Goal: Task Accomplishment & Management: Use online tool/utility

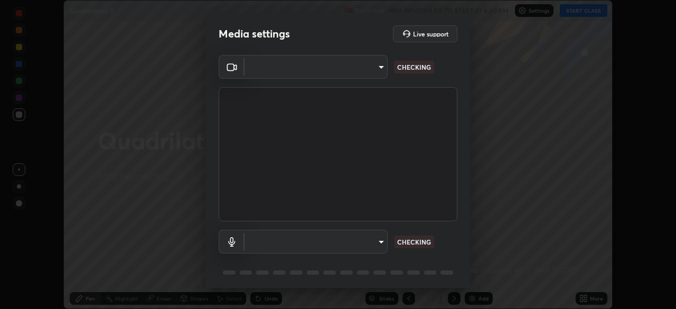
type input "332b8697af56a58ea9b8dc4a3aab6a39734538223e2519132712f4df980a9457"
click at [379, 241] on body "Erase all Quadrilateral 5 Recording WAS SCHEDULED TO START AT 6:40 PM Settings …" at bounding box center [338, 154] width 676 height 309
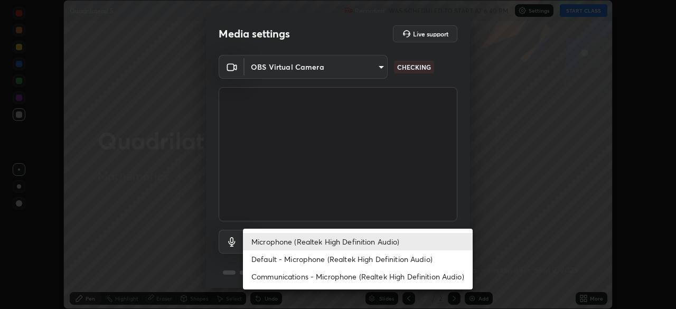
click at [329, 258] on li "Default - Microphone (Realtek High Definition Audio)" at bounding box center [358, 258] width 230 height 17
type input "default"
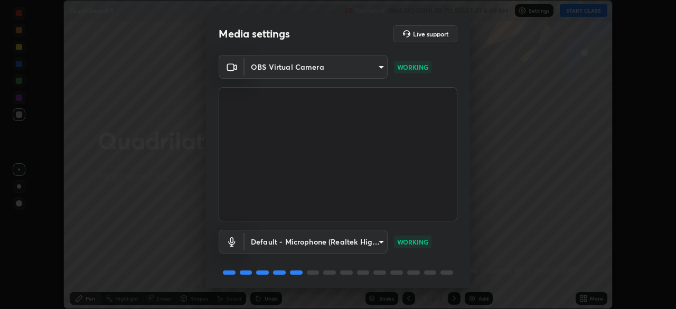
scroll to position [37, 0]
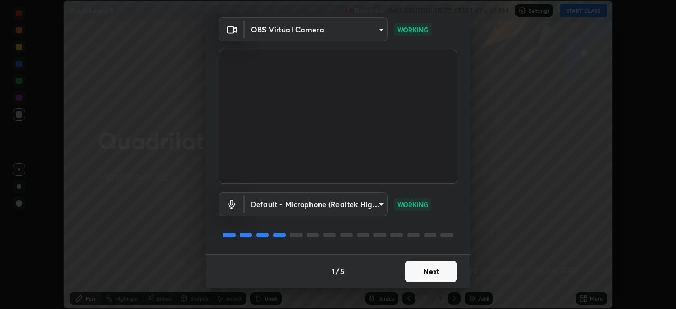
click at [426, 273] on button "Next" at bounding box center [430, 271] width 53 height 21
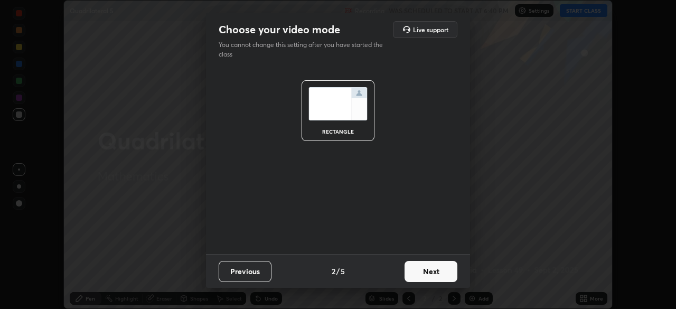
click at [430, 273] on button "Next" at bounding box center [430, 271] width 53 height 21
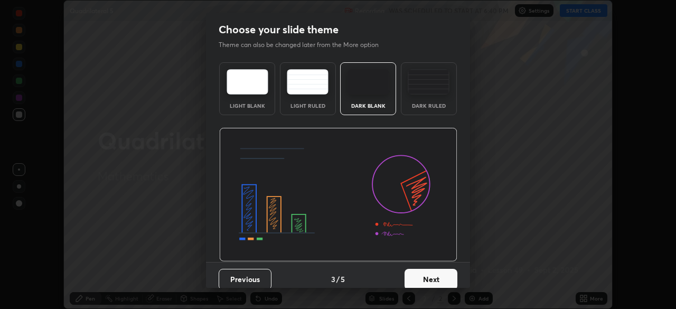
click at [431, 280] on button "Next" at bounding box center [430, 279] width 53 height 21
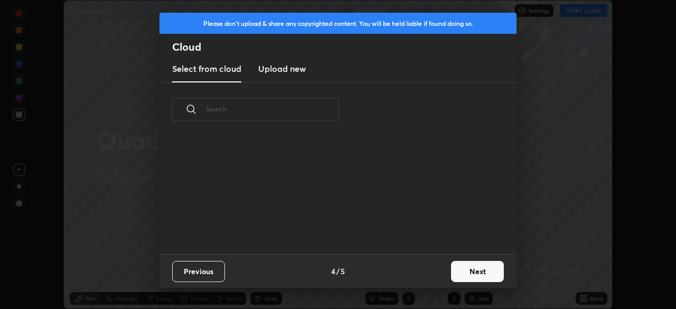
click at [466, 273] on button "Next" at bounding box center [477, 271] width 53 height 21
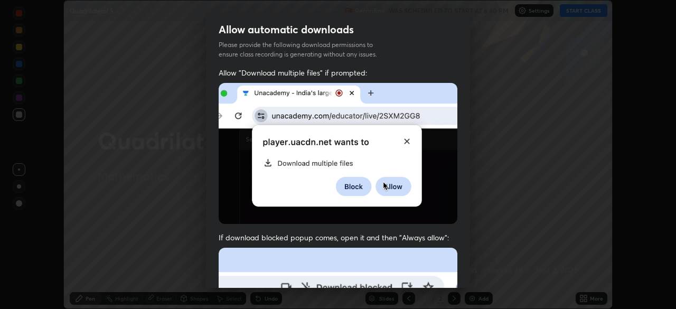
click at [227, 181] on img at bounding box center [338, 153] width 239 height 141
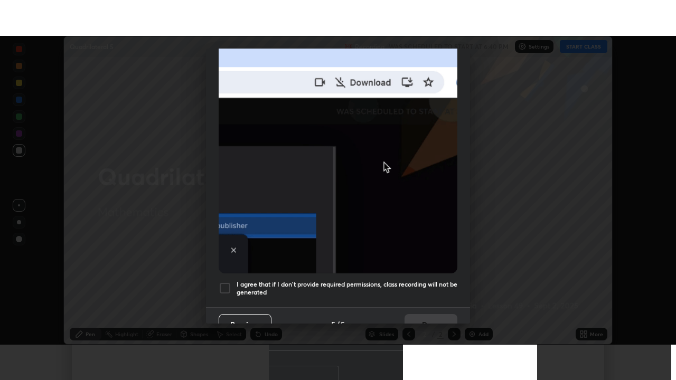
scroll to position [253, 0]
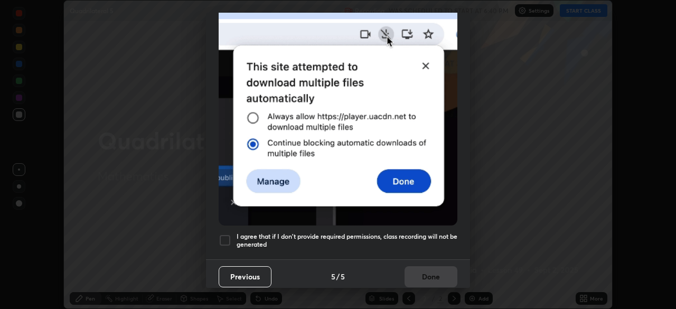
click at [223, 235] on div at bounding box center [225, 240] width 13 height 13
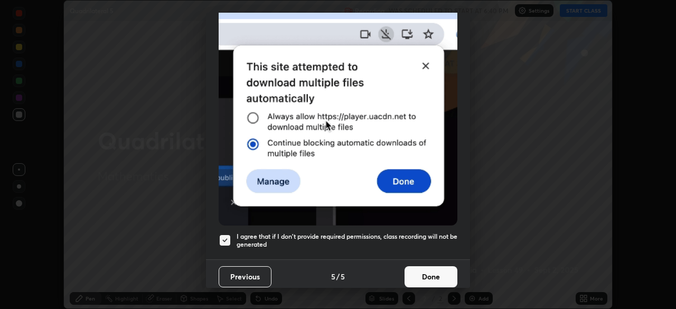
click at [423, 273] on button "Done" at bounding box center [430, 276] width 53 height 21
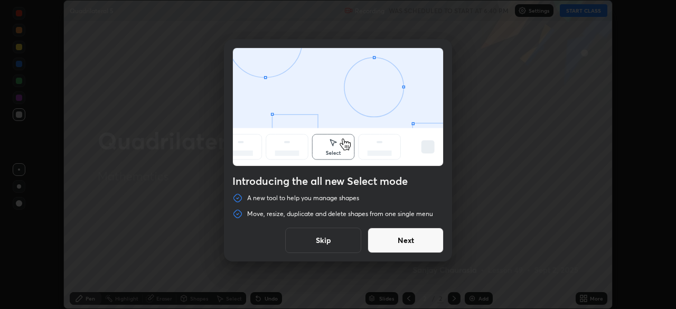
click at [334, 241] on button "Skip" at bounding box center [323, 240] width 76 height 25
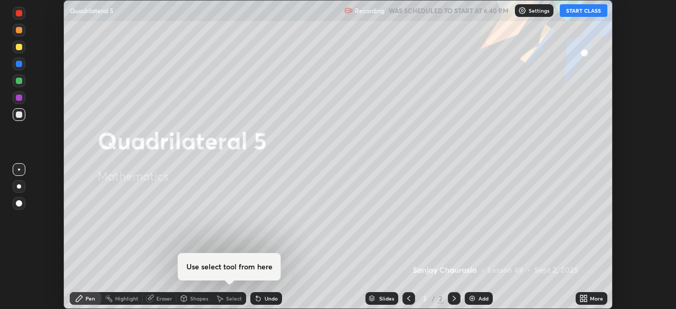
click at [575, 15] on button "START CLASS" at bounding box center [584, 10] width 48 height 13
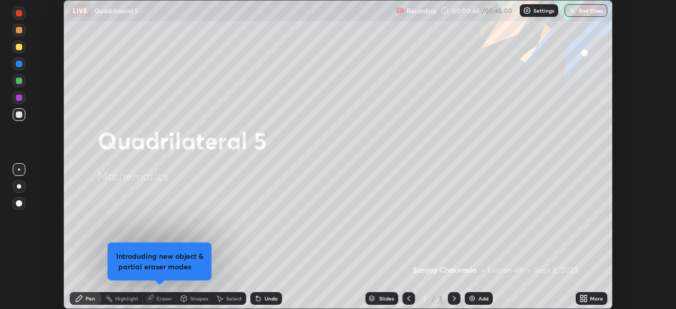
click at [475, 297] on img at bounding box center [472, 298] width 8 height 8
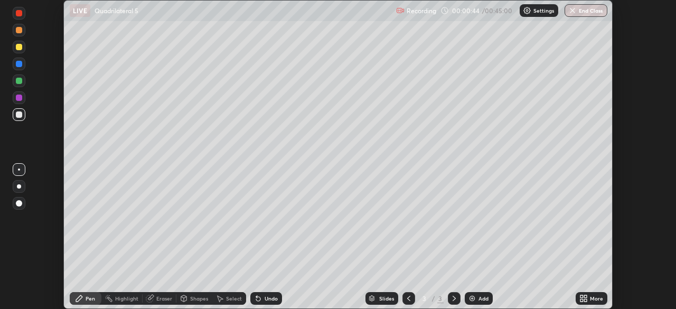
click at [580, 296] on icon at bounding box center [581, 296] width 3 height 3
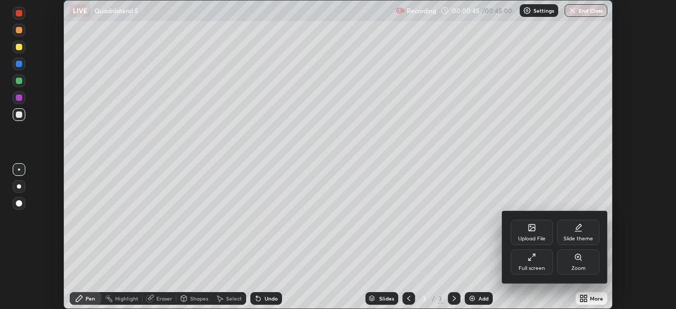
click at [524, 262] on div "Full screen" at bounding box center [532, 261] width 42 height 25
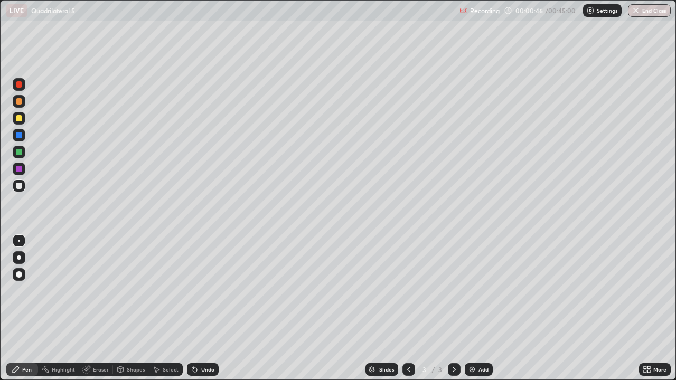
scroll to position [380, 676]
click at [18, 118] on div at bounding box center [19, 118] width 6 height 6
click at [20, 115] on div at bounding box center [19, 118] width 6 height 6
click at [19, 99] on div at bounding box center [19, 101] width 6 height 6
click at [20, 84] on div at bounding box center [19, 84] width 6 height 6
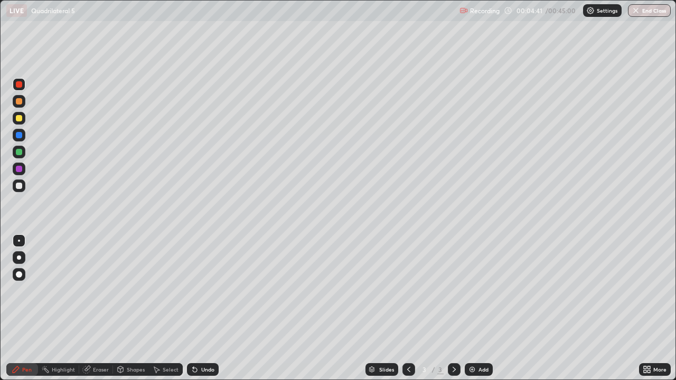
click at [20, 83] on div at bounding box center [19, 84] width 6 height 6
click at [97, 308] on div "Eraser" at bounding box center [101, 369] width 16 height 5
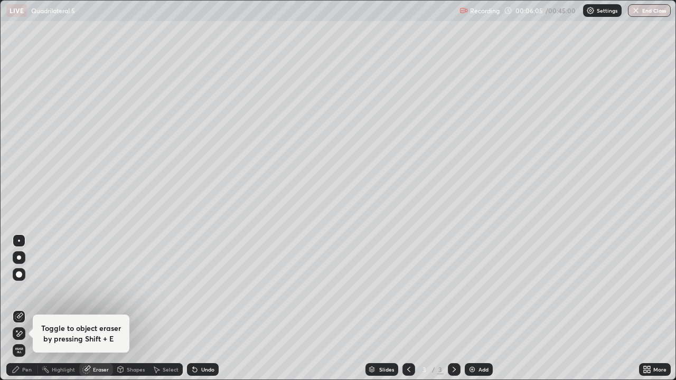
click at [32, 308] on div "Pen" at bounding box center [22, 369] width 32 height 13
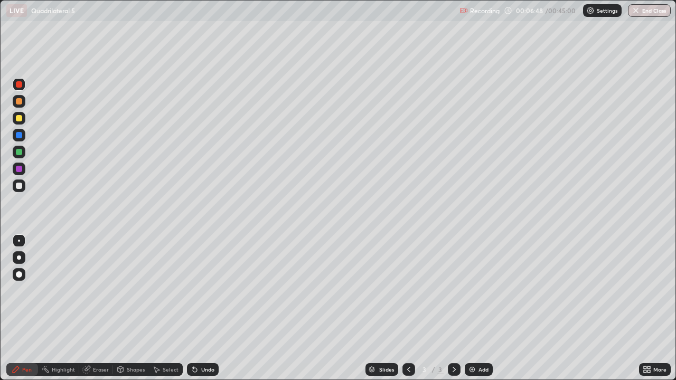
click at [18, 118] on div at bounding box center [19, 118] width 6 height 6
click at [478, 308] on div "Add" at bounding box center [483, 369] width 10 height 5
click at [103, 308] on div "Eraser" at bounding box center [101, 369] width 16 height 5
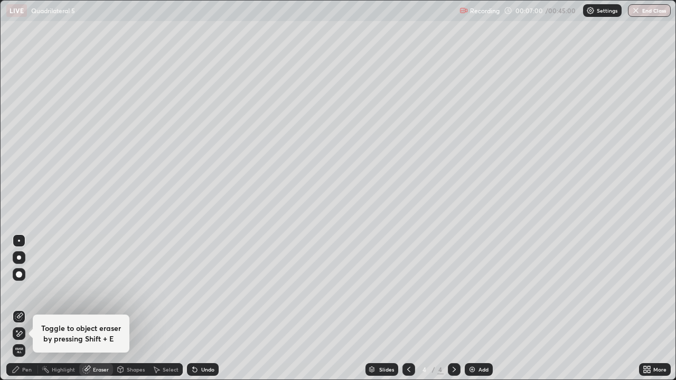
click at [25, 308] on div "Pen" at bounding box center [22, 369] width 32 height 13
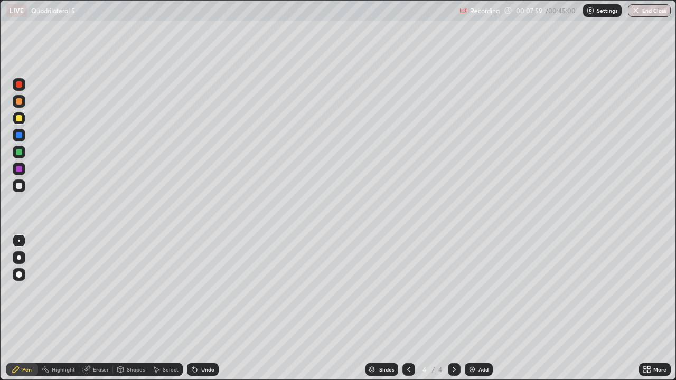
click at [20, 117] on div at bounding box center [19, 118] width 6 height 6
click at [20, 85] on div at bounding box center [19, 84] width 6 height 6
click at [18, 152] on div at bounding box center [19, 152] width 6 height 6
click at [99, 308] on div "Eraser" at bounding box center [101, 369] width 16 height 5
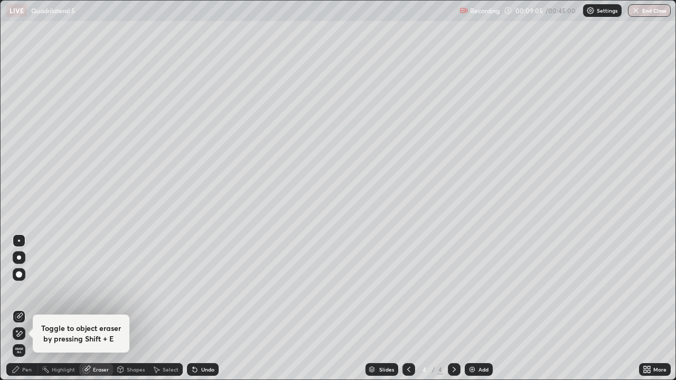
click at [28, 308] on div "Pen" at bounding box center [27, 369] width 10 height 5
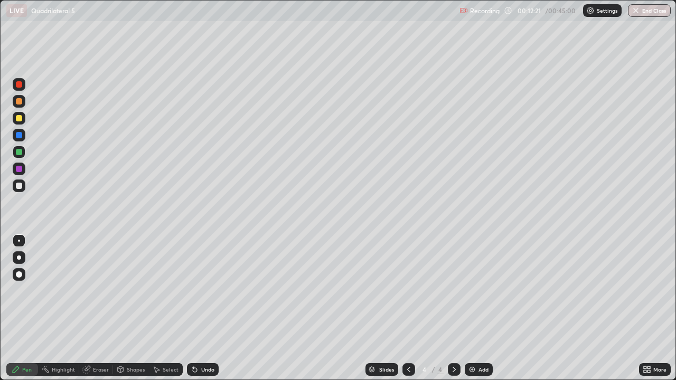
click at [17, 185] on div at bounding box center [19, 186] width 6 height 6
click at [100, 308] on div "Eraser" at bounding box center [101, 369] width 16 height 5
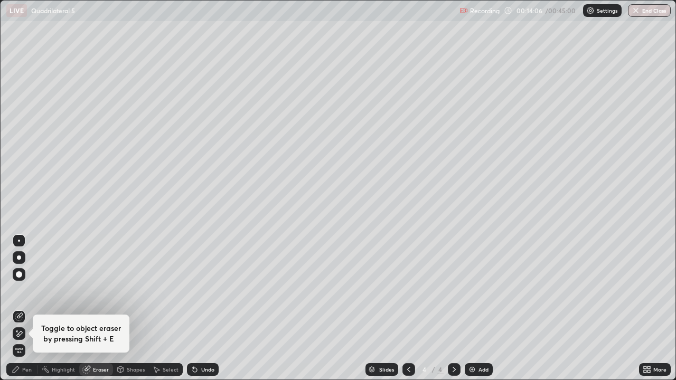
click at [30, 308] on div "Pen" at bounding box center [27, 369] width 10 height 5
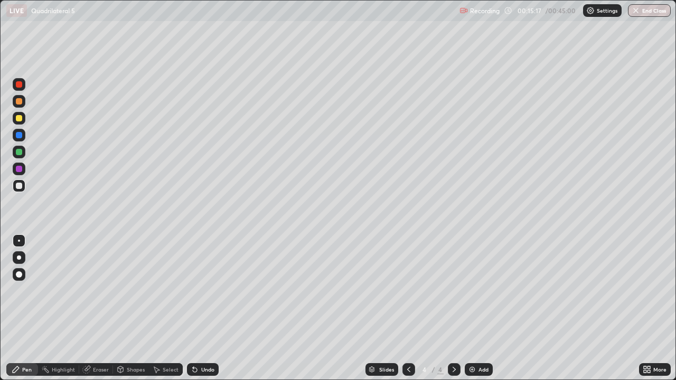
click at [19, 101] on div at bounding box center [19, 101] width 6 height 6
click at [471, 308] on img at bounding box center [472, 369] width 8 height 8
click at [408, 308] on icon at bounding box center [408, 369] width 8 height 8
click at [453, 308] on icon at bounding box center [454, 369] width 8 height 8
click at [408, 308] on icon at bounding box center [408, 369] width 8 height 8
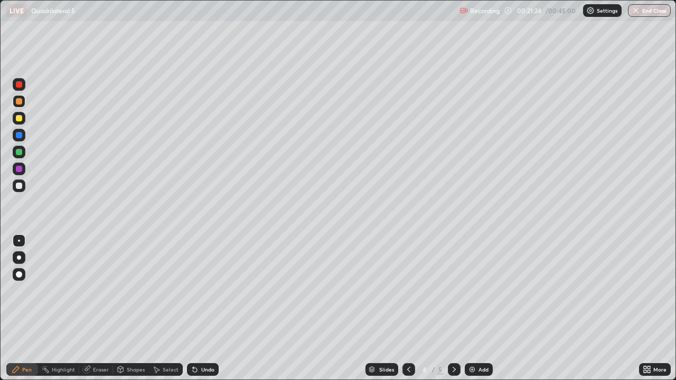
click at [448, 308] on div at bounding box center [454, 369] width 13 height 13
click at [409, 308] on icon at bounding box center [408, 369] width 8 height 8
click at [452, 308] on icon at bounding box center [454, 369] width 8 height 8
click at [407, 308] on icon at bounding box center [408, 369] width 8 height 8
click at [453, 308] on icon at bounding box center [454, 369] width 8 height 8
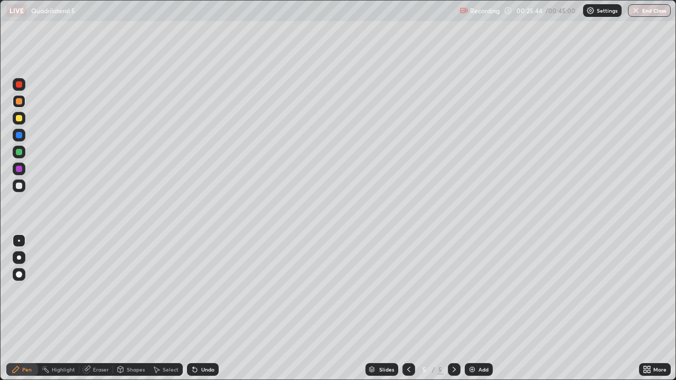
click at [478, 308] on div "Add" at bounding box center [483, 369] width 10 height 5
click at [107, 308] on div "Eraser" at bounding box center [101, 369] width 16 height 5
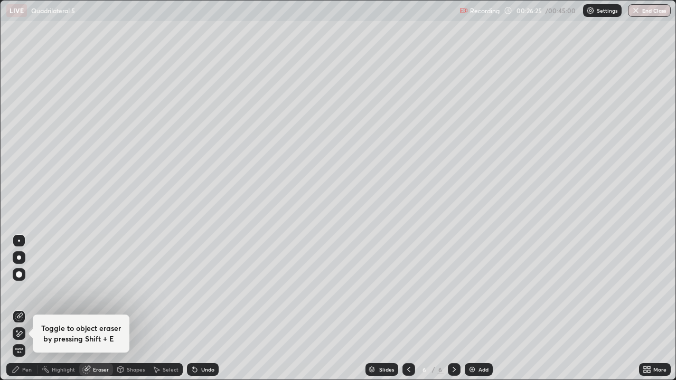
click at [18, 308] on icon at bounding box center [20, 315] width 6 height 5
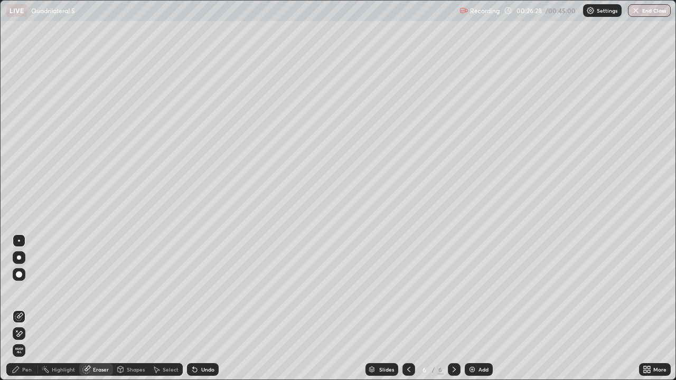
click at [33, 308] on div "Pen" at bounding box center [22, 369] width 32 height 13
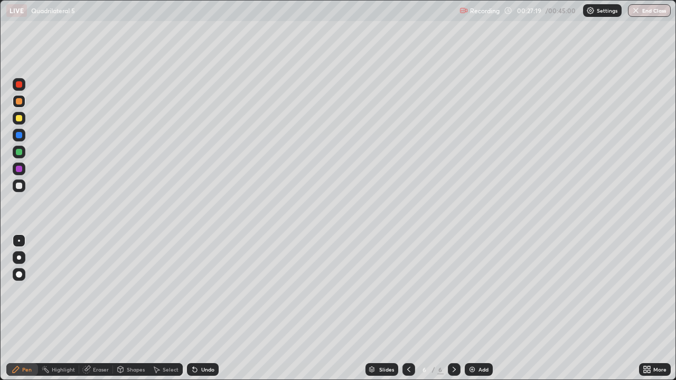
click at [21, 120] on div at bounding box center [19, 118] width 6 height 6
click at [19, 87] on div at bounding box center [19, 84] width 6 height 6
click at [18, 167] on div at bounding box center [19, 169] width 6 height 6
click at [18, 187] on div at bounding box center [19, 186] width 6 height 6
click at [99, 308] on div "Eraser" at bounding box center [101, 369] width 16 height 5
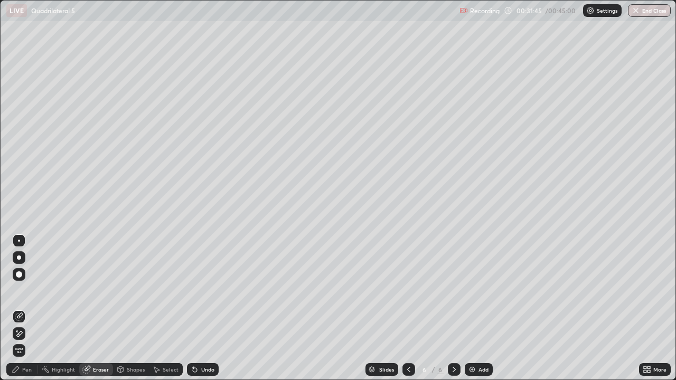
click at [30, 308] on div "Pen" at bounding box center [27, 369] width 10 height 5
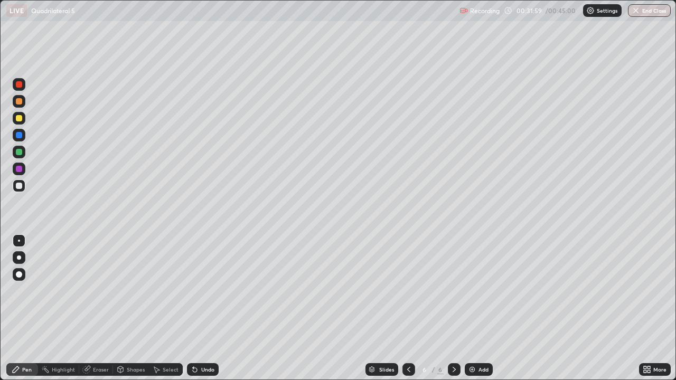
click at [102, 308] on div "Eraser" at bounding box center [101, 369] width 16 height 5
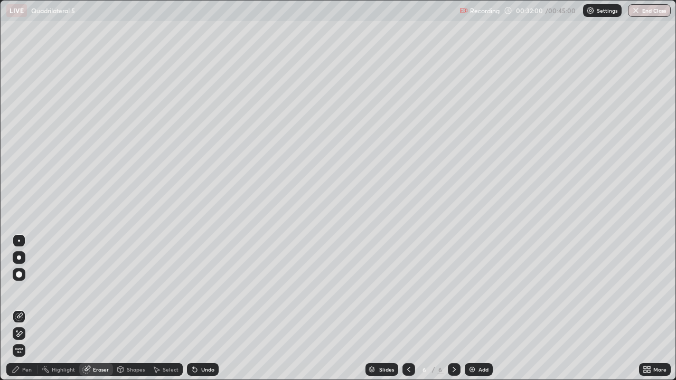
click at [33, 308] on div "Pen" at bounding box center [22, 369] width 32 height 13
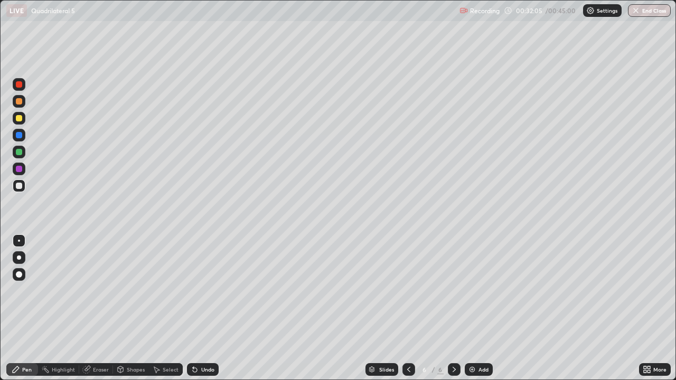
click at [105, 308] on div "Eraser" at bounding box center [101, 369] width 16 height 5
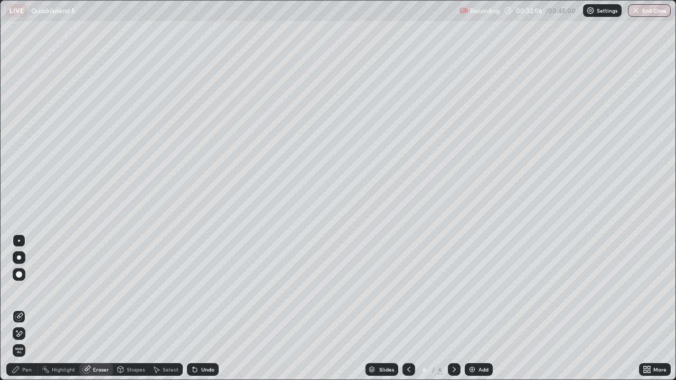
click at [32, 308] on div "Pen" at bounding box center [22, 369] width 32 height 13
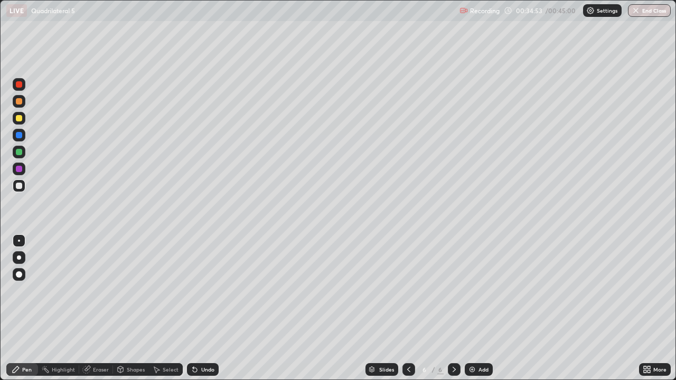
click at [19, 150] on div at bounding box center [19, 152] width 6 height 6
click at [18, 136] on div at bounding box center [19, 135] width 6 height 6
click at [93, 308] on div "Eraser" at bounding box center [101, 369] width 16 height 5
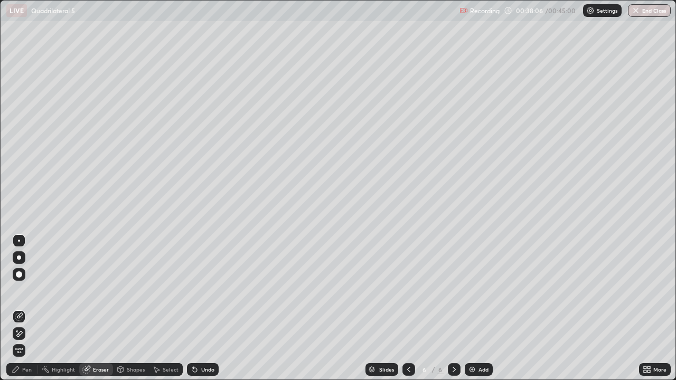
click at [99, 308] on div "Eraser" at bounding box center [101, 369] width 16 height 5
click at [29, 308] on div "Pen" at bounding box center [27, 369] width 10 height 5
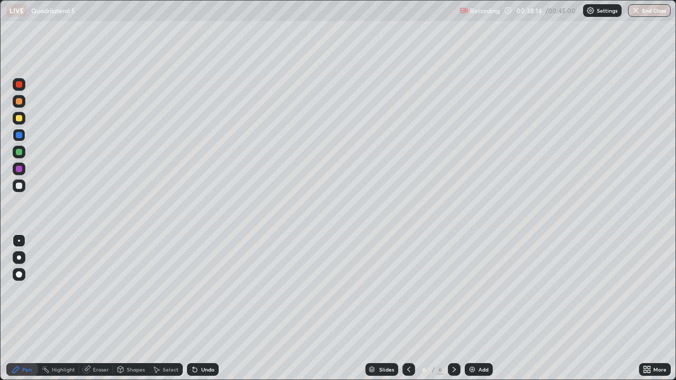
click at [21, 119] on div at bounding box center [19, 118] width 6 height 6
click at [104, 308] on div "Eraser" at bounding box center [96, 369] width 34 height 13
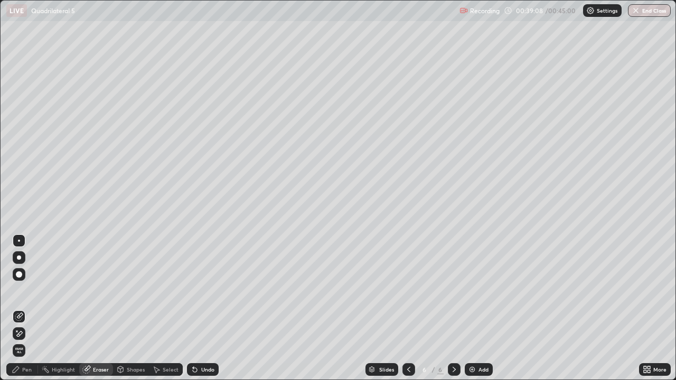
click at [34, 308] on div "Pen" at bounding box center [22, 369] width 32 height 13
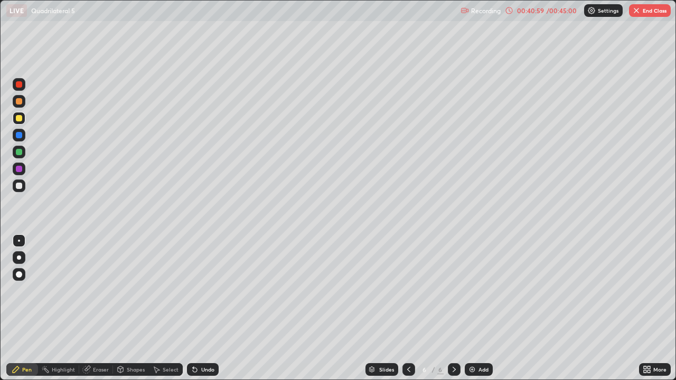
click at [478, 308] on div "Add" at bounding box center [483, 369] width 10 height 5
click at [19, 153] on div at bounding box center [19, 152] width 6 height 6
click at [403, 308] on div at bounding box center [408, 369] width 13 height 13
click at [407, 308] on icon at bounding box center [408, 369] width 3 height 5
click at [450, 308] on icon at bounding box center [454, 369] width 8 height 8
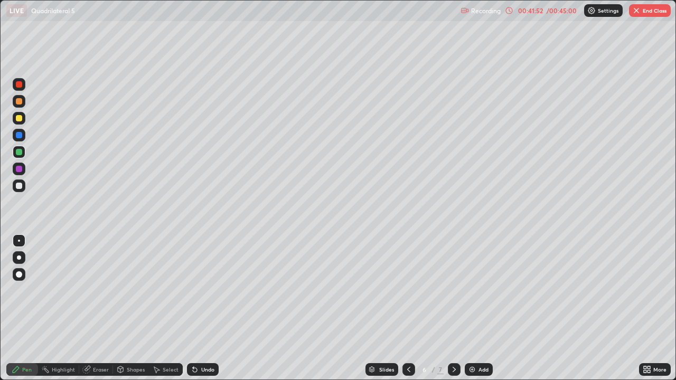
click at [453, 308] on icon at bounding box center [454, 369] width 8 height 8
click at [650, 12] on button "End Class" at bounding box center [650, 10] width 42 height 13
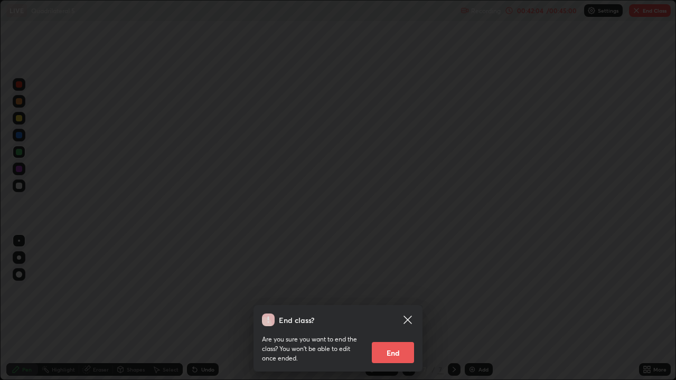
click at [397, 308] on button "End" at bounding box center [393, 352] width 42 height 21
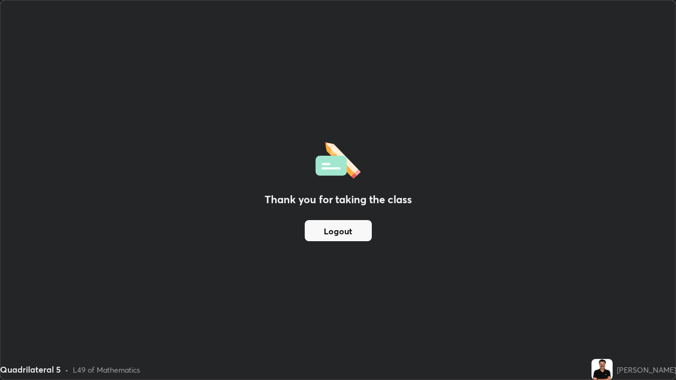
click at [346, 230] on button "Logout" at bounding box center [338, 230] width 67 height 21
